Goal: Information Seeking & Learning: Understand process/instructions

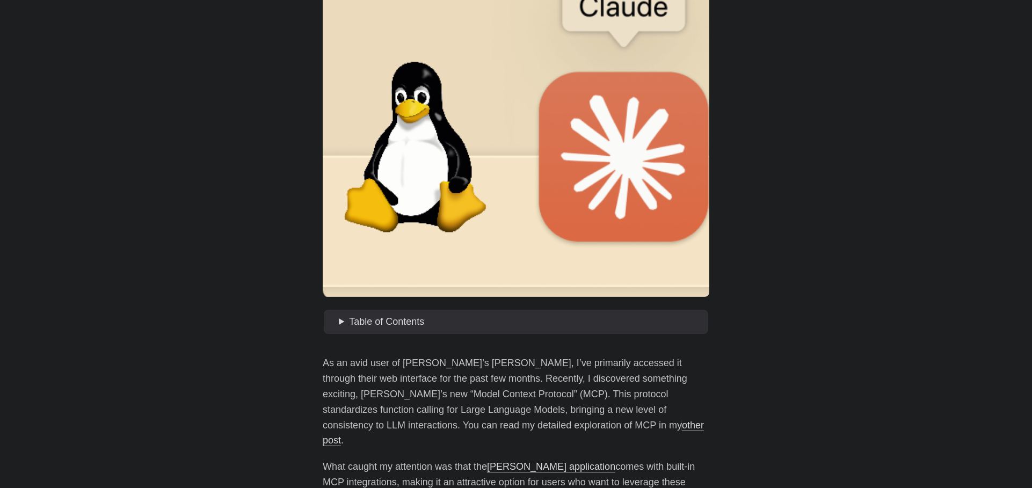
scroll to position [238, 0]
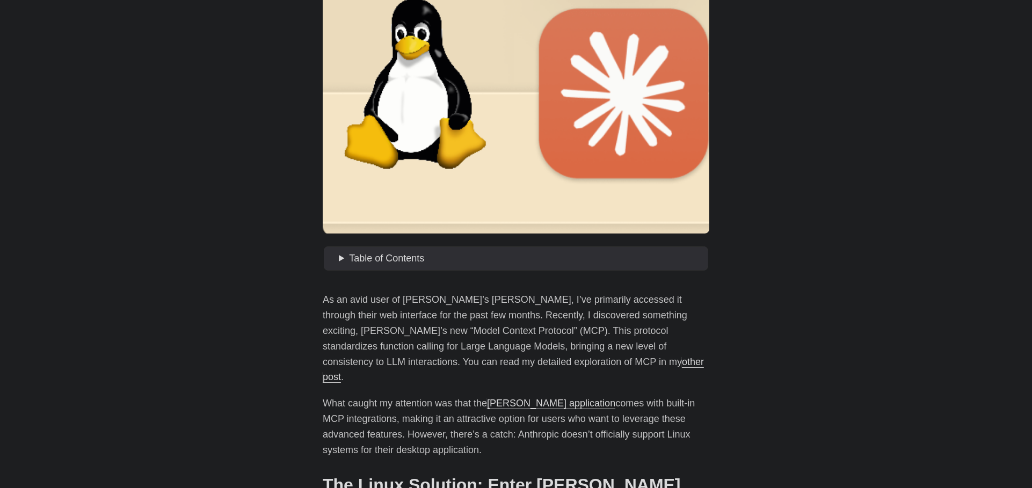
drag, startPoint x: 356, startPoint y: 297, endPoint x: 697, endPoint y: 431, distance: 365.5
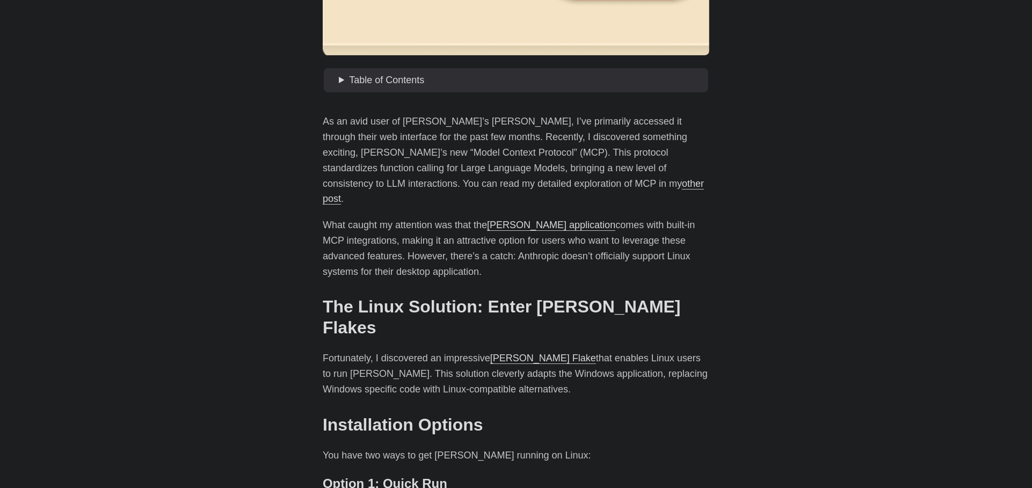
scroll to position [417, 0]
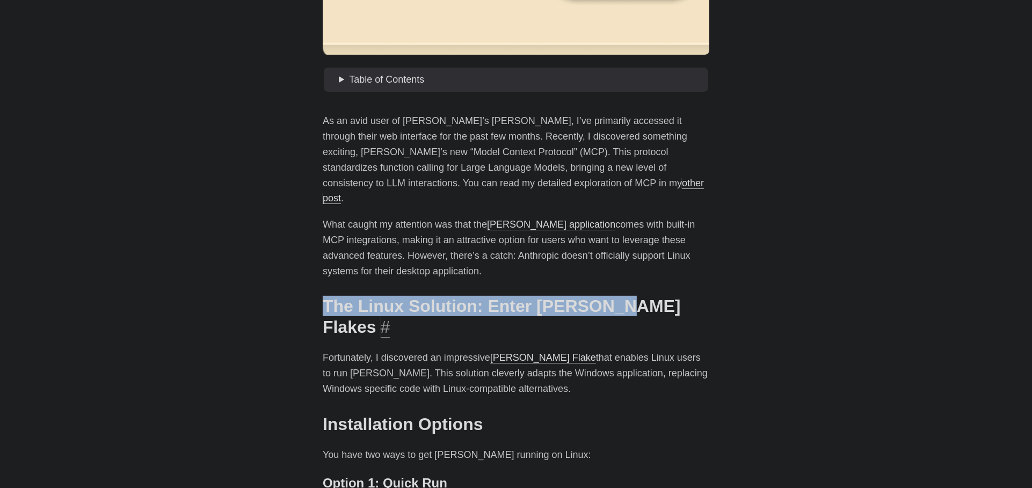
drag, startPoint x: 317, startPoint y: 290, endPoint x: 606, endPoint y: 294, distance: 288.9
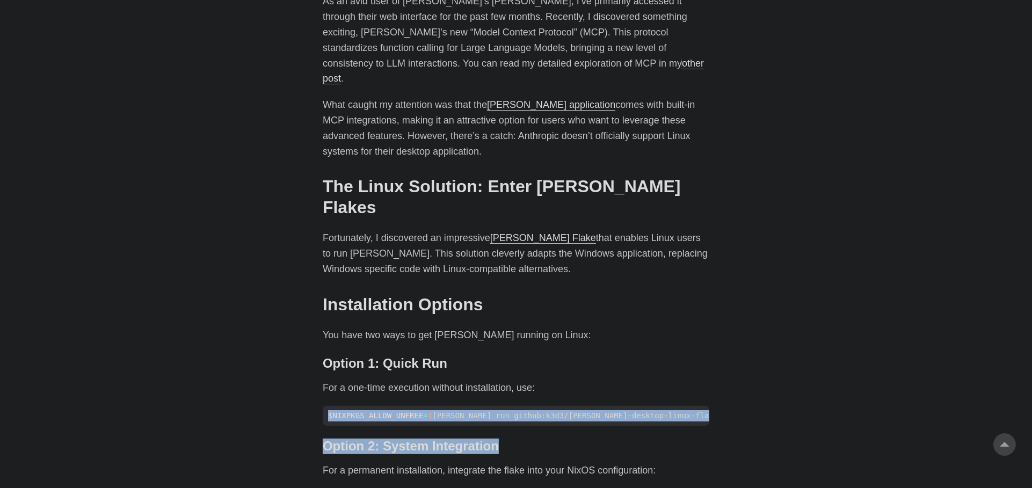
drag, startPoint x: 326, startPoint y: 380, endPoint x: 638, endPoint y: 392, distance: 312.2
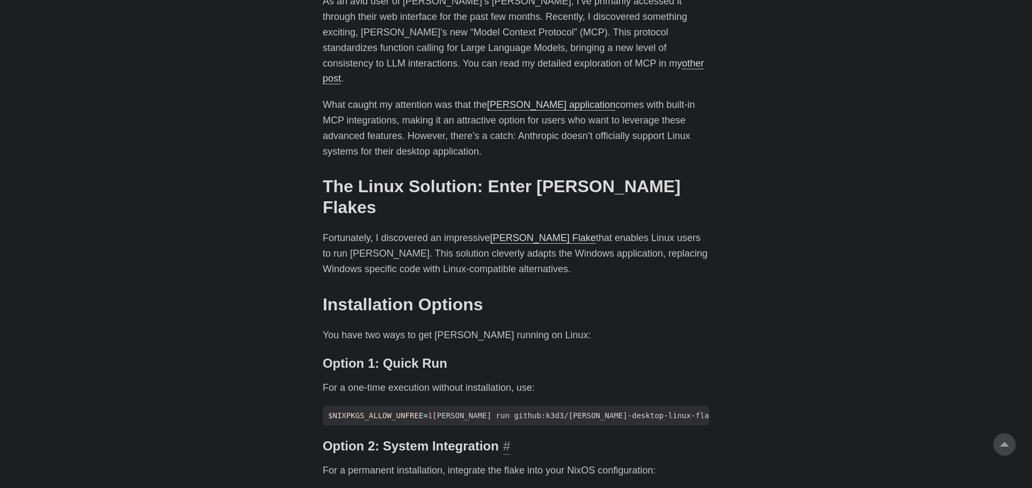
click at [526, 439] on h3 "Option 2: System Integration #" at bounding box center [516, 447] width 387 height 16
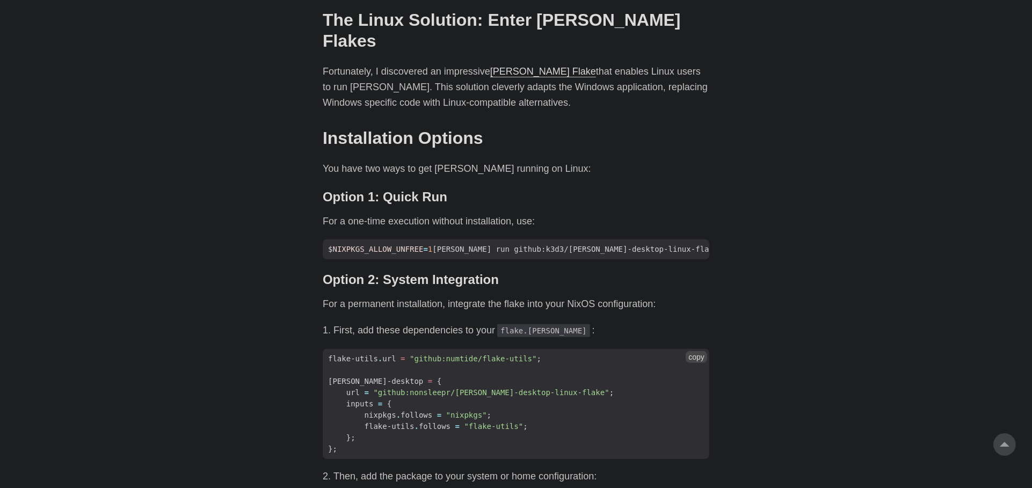
scroll to position [716, 0]
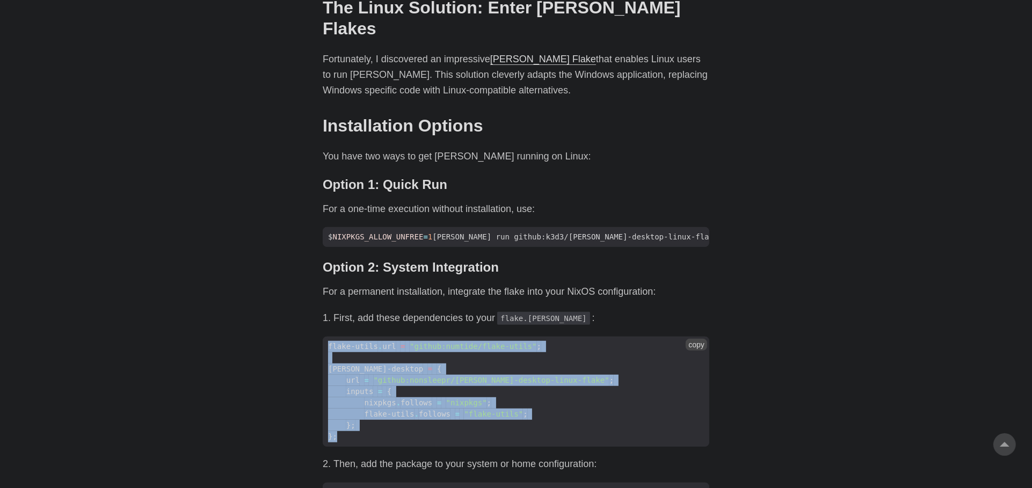
drag, startPoint x: 355, startPoint y: 396, endPoint x: 329, endPoint y: 305, distance: 94.5
click at [329, 337] on code "flake-utils . url = "github:numtide/flake-utils" ; [PERSON_NAME]-desktop = { ur…" at bounding box center [516, 392] width 387 height 111
click at [294, 317] on body "[PERSON_NAME] Home About Posts Tags Archive Resume" at bounding box center [516, 323] width 1032 height 2079
drag, startPoint x: 344, startPoint y: 399, endPoint x: 325, endPoint y: 301, distance: 100.1
click at [325, 337] on code "flake-utils . url = "github:numtide/flake-utils" ; [PERSON_NAME]-desktop = { ur…" at bounding box center [516, 392] width 387 height 111
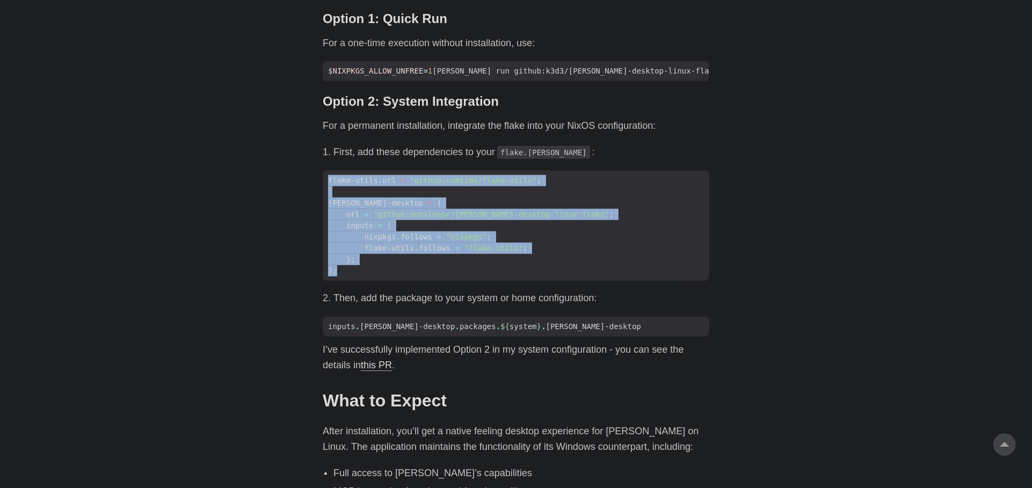
scroll to position [894, 0]
